Goal: Task Accomplishment & Management: Manage account settings

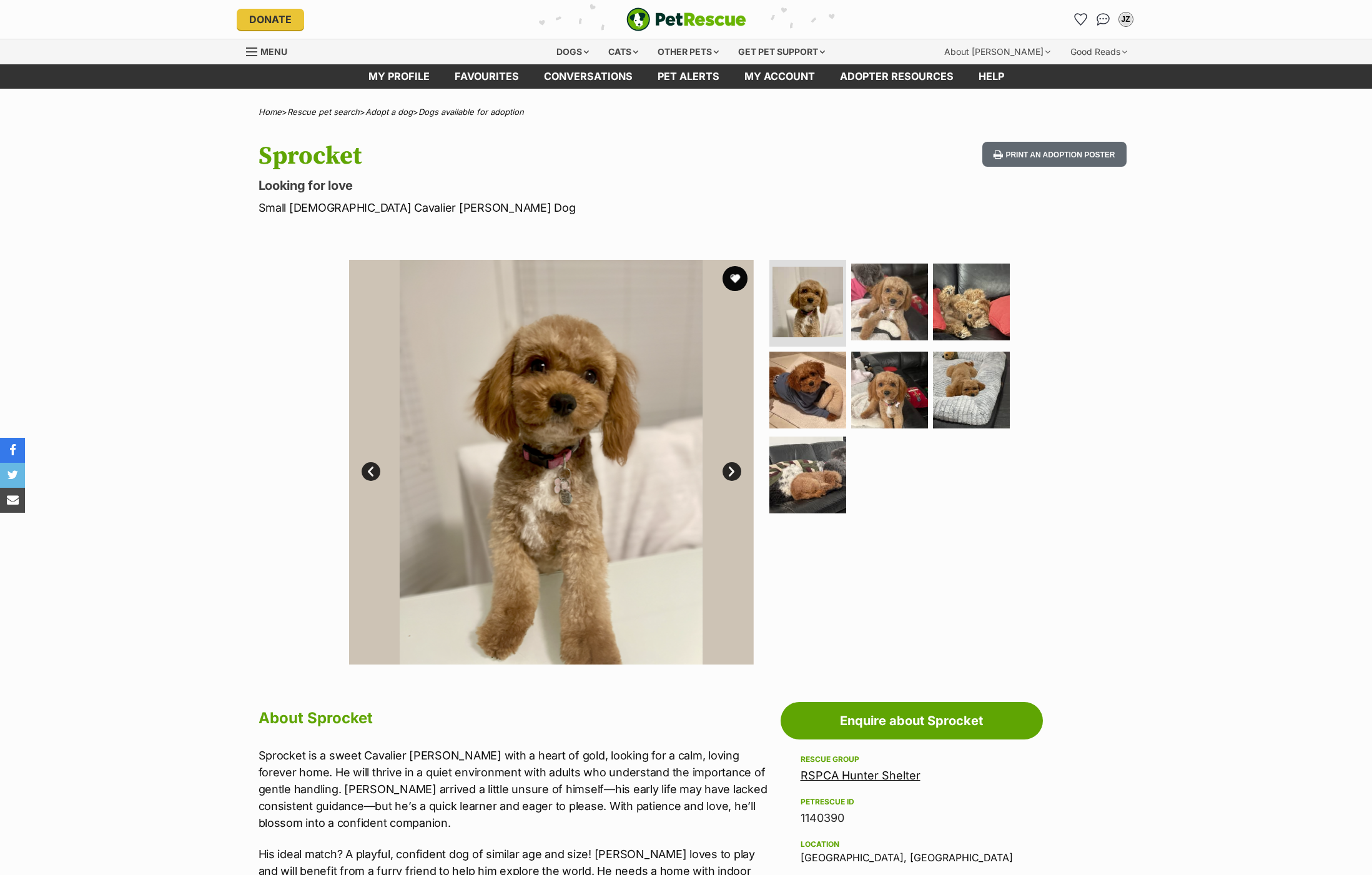
click at [732, 277] on button "favourite" at bounding box center [735, 279] width 25 height 25
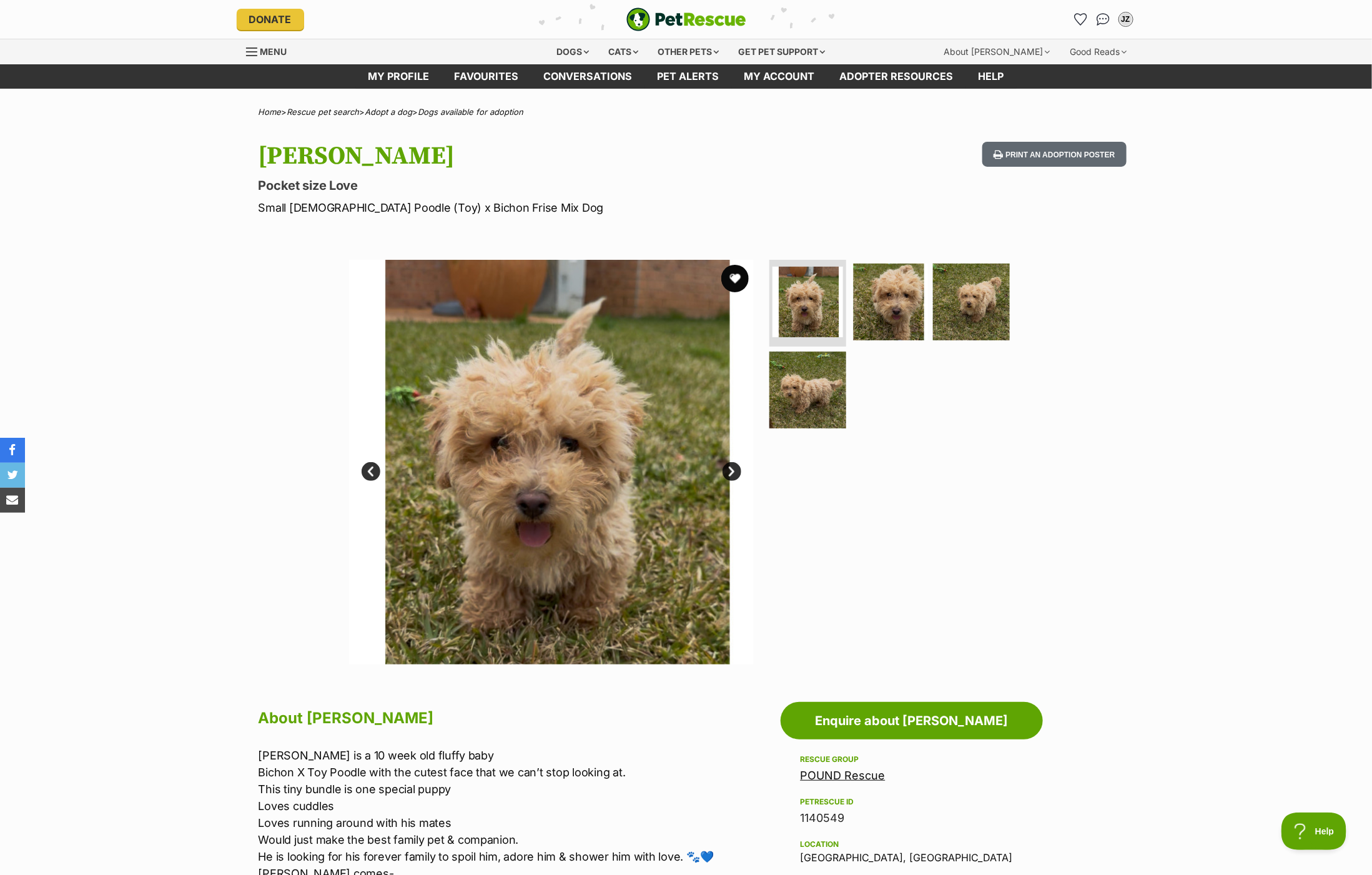
click at [744, 279] on button "favourite" at bounding box center [734, 278] width 27 height 27
